Goal: Task Accomplishment & Management: Use online tool/utility

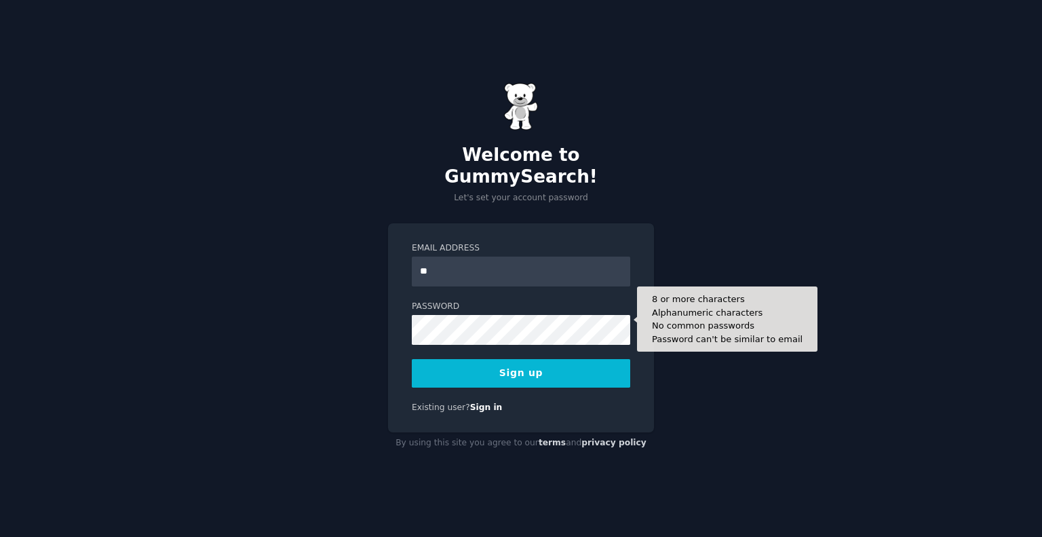
type input "*"
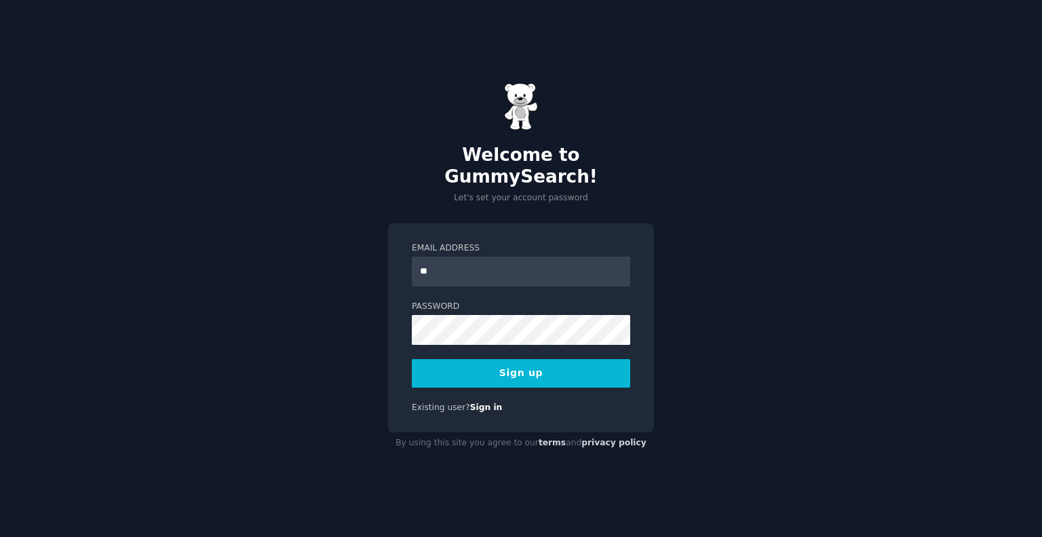
type input "*"
type input "**********"
click at [518, 367] on button "Sign up" at bounding box center [521, 373] width 218 height 28
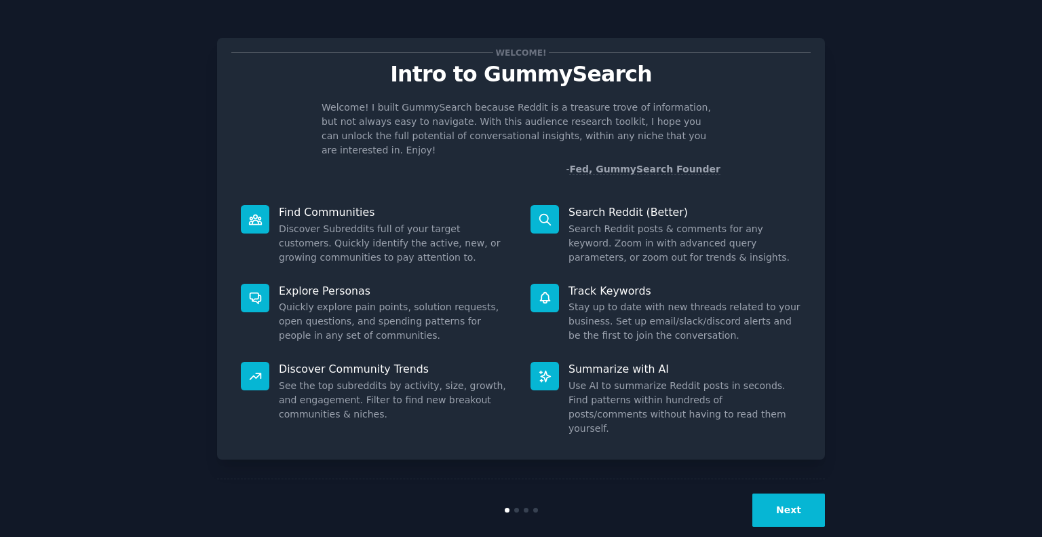
click at [783, 493] on button "Next" at bounding box center [788, 509] width 73 height 33
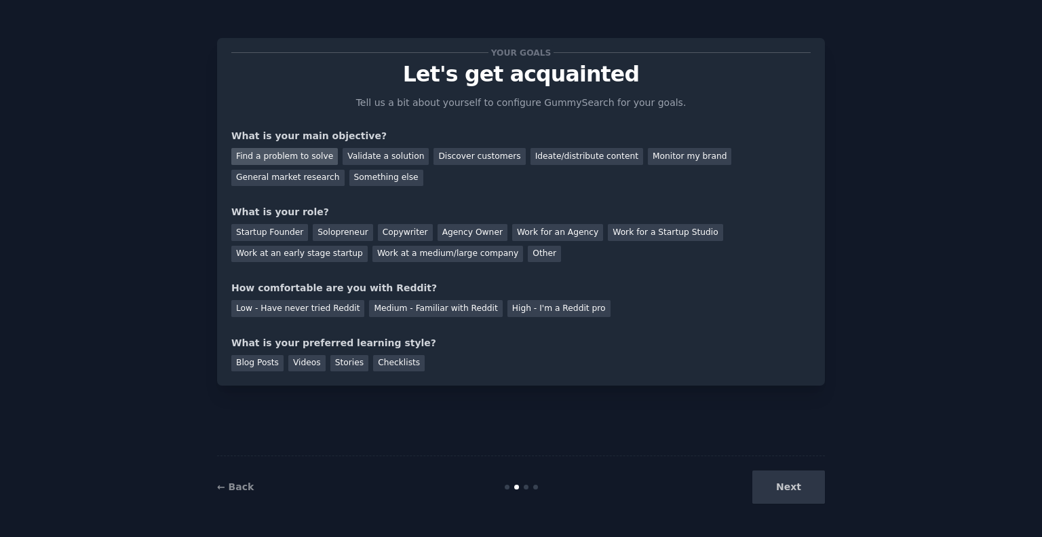
click at [285, 155] on div "Find a problem to solve" at bounding box center [284, 156] width 106 height 17
click at [328, 233] on div "Solopreneur" at bounding box center [343, 232] width 60 height 17
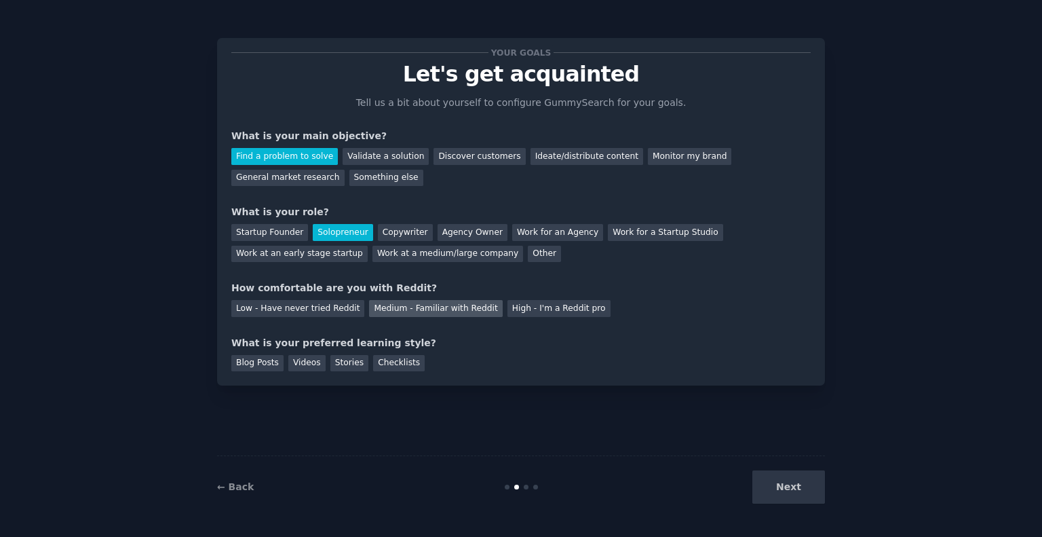
click at [444, 313] on div "Medium - Familiar with Reddit" at bounding box center [435, 308] width 133 height 17
click at [246, 366] on div "Blog Posts" at bounding box center [257, 363] width 52 height 17
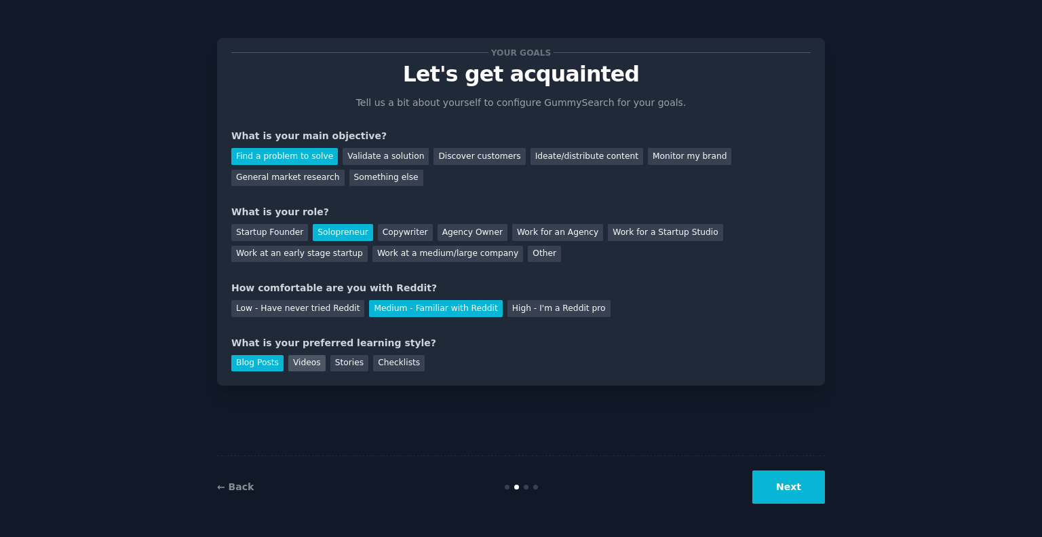
click at [292, 366] on div "Videos" at bounding box center [306, 363] width 37 height 17
click at [253, 361] on div "Blog Posts" at bounding box center [257, 363] width 52 height 17
click at [781, 482] on button "Next" at bounding box center [788, 486] width 73 height 33
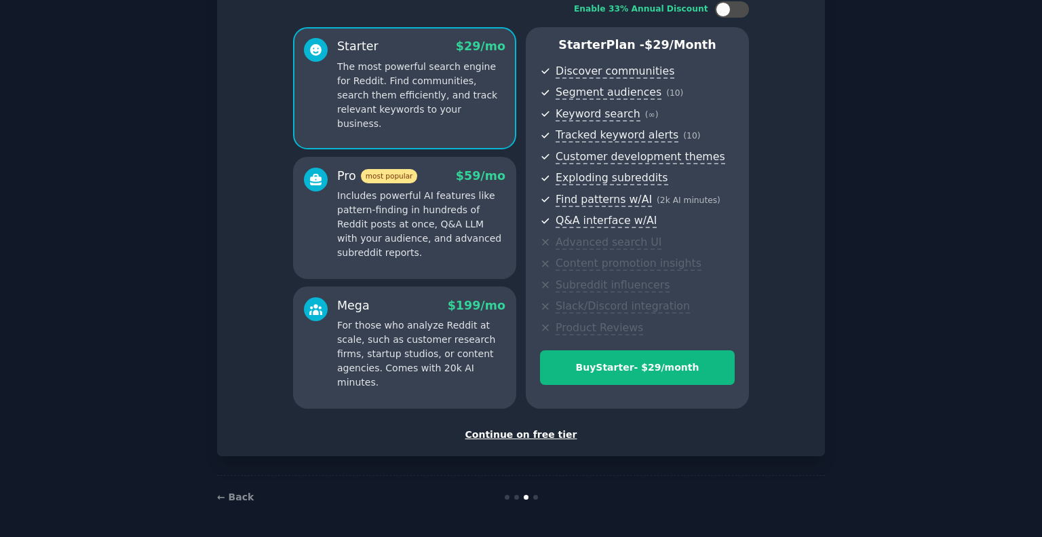
scroll to position [94, 0]
click at [509, 434] on div "Continue on free tier" at bounding box center [520, 434] width 579 height 14
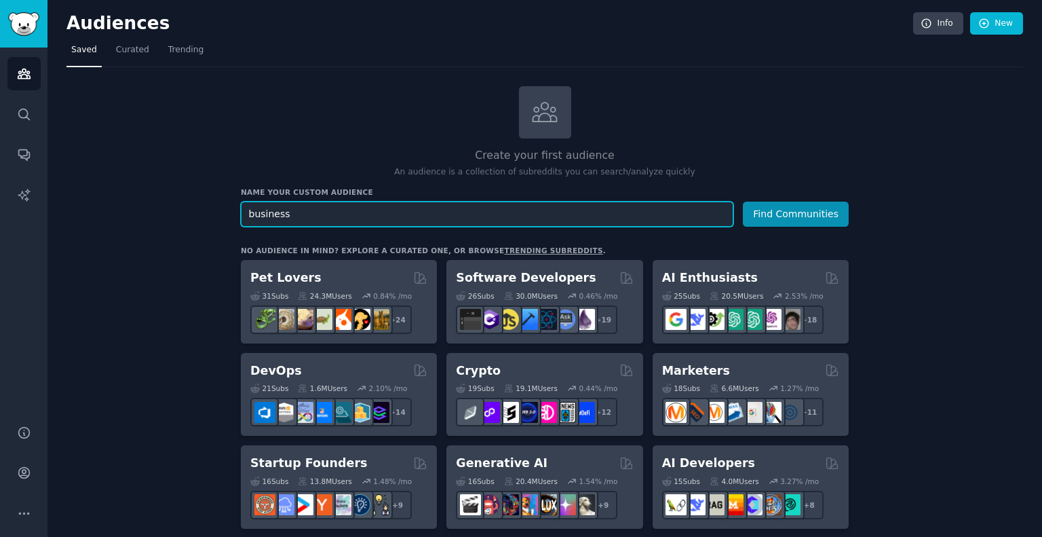
click at [272, 210] on input "business" at bounding box center [487, 213] width 492 height 25
paste input "Side Hustle"
type input "Side Hustles"
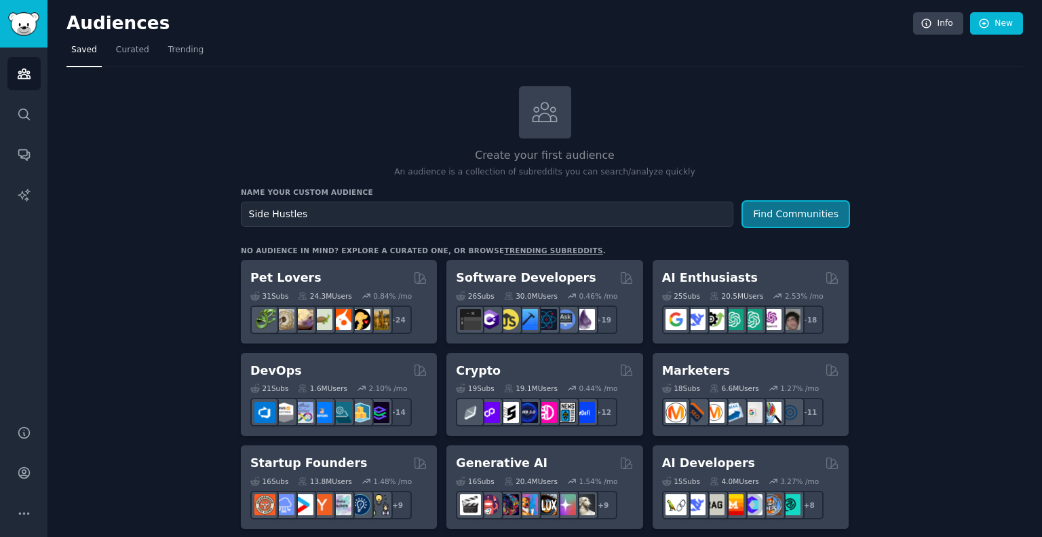
click at [768, 208] on button "Find Communities" at bounding box center [796, 213] width 106 height 25
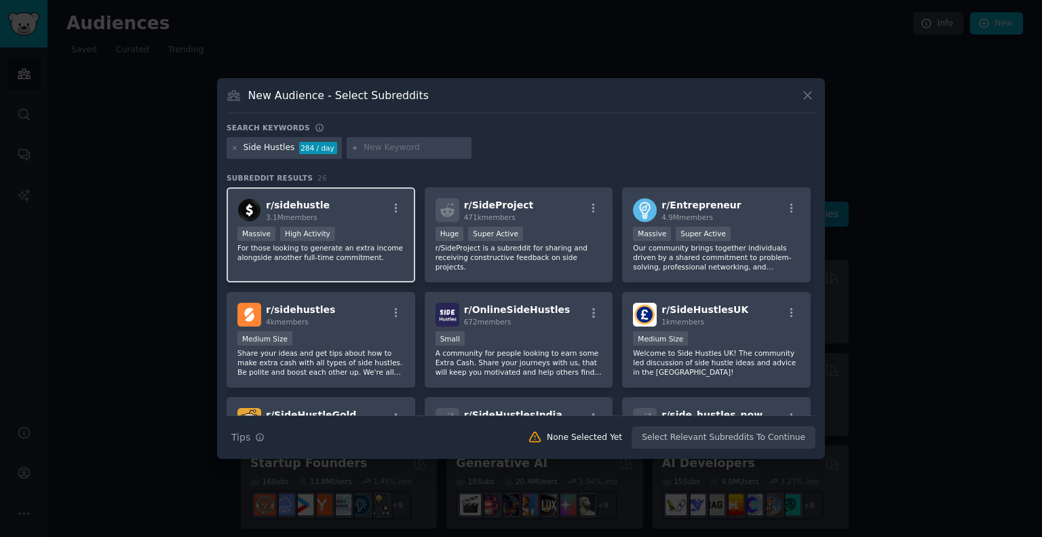
click at [330, 254] on p "For those looking to generate an extra income alongside another full-time commi…" at bounding box center [320, 252] width 167 height 19
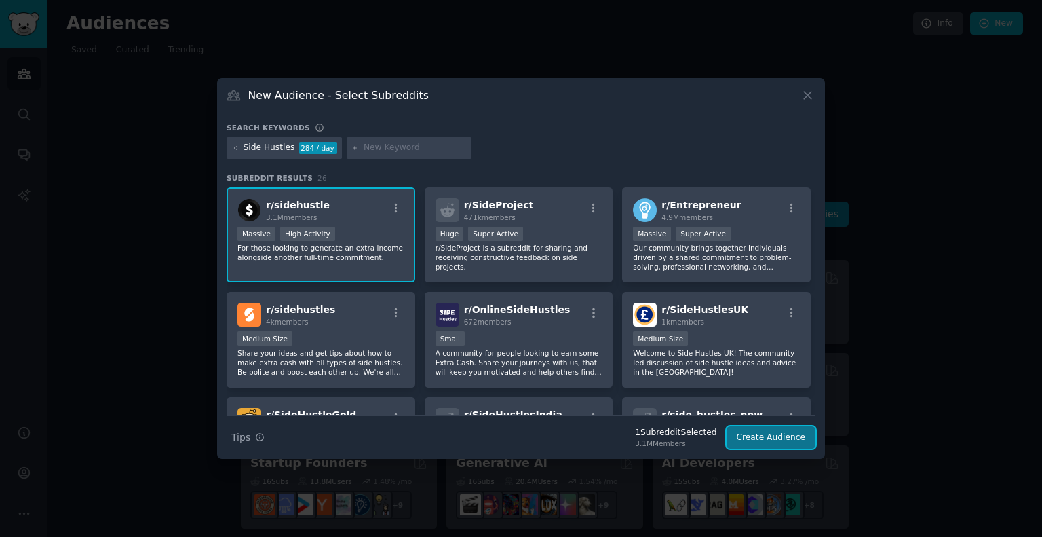
click at [786, 442] on button "Create Audience" at bounding box center [771, 437] width 90 height 23
